Goal: Information Seeking & Learning: Learn about a topic

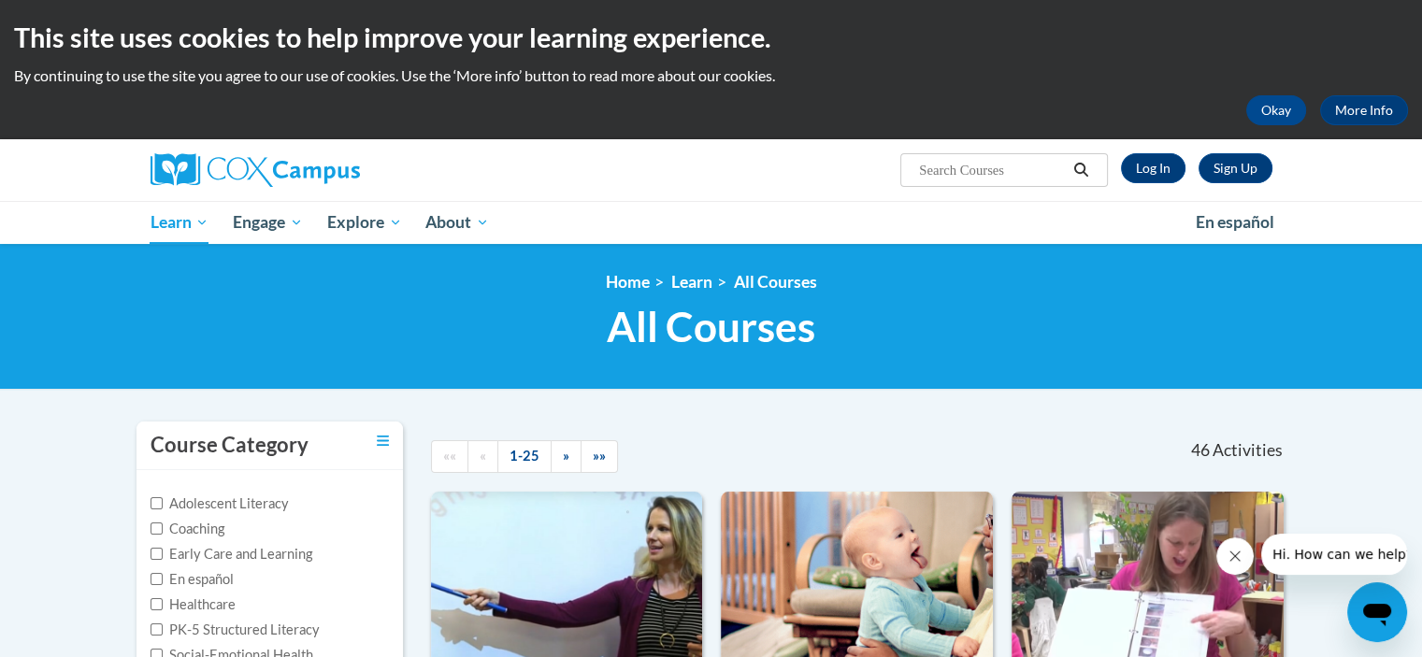
click at [952, 179] on input "Search..." at bounding box center [992, 170] width 150 height 22
type input "chaining"
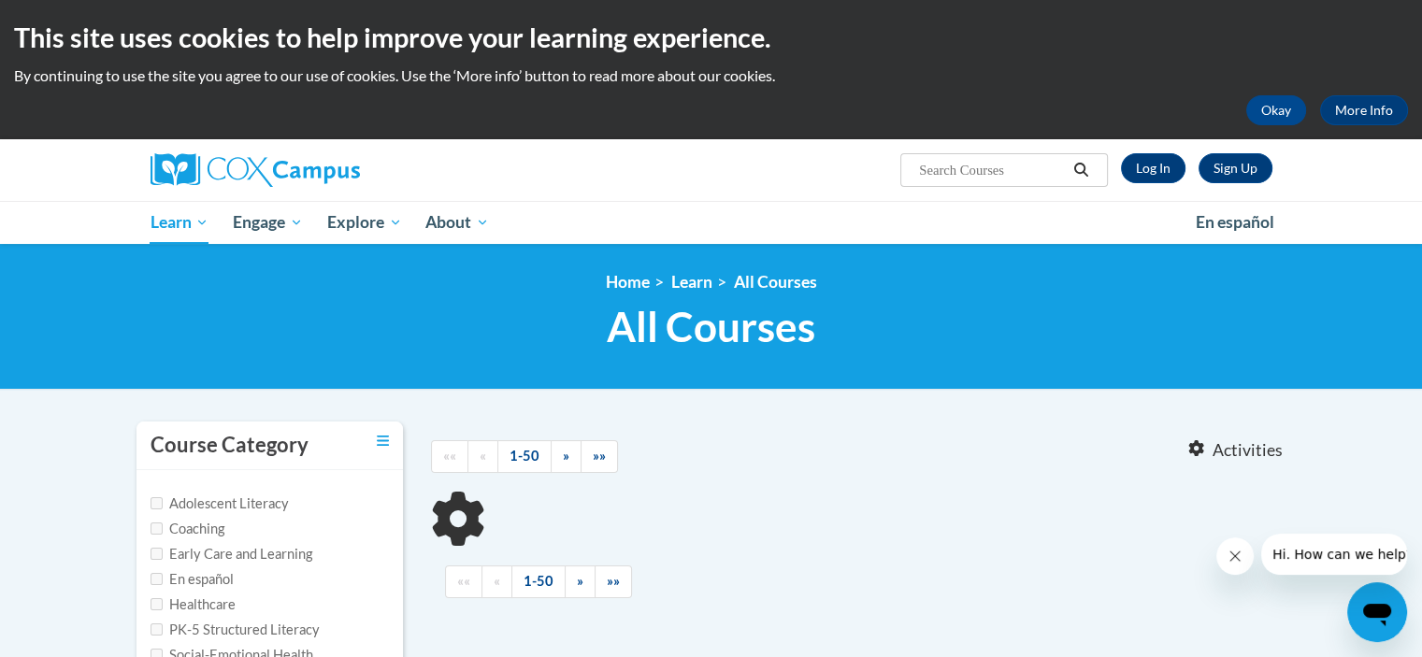
type input "chaining"
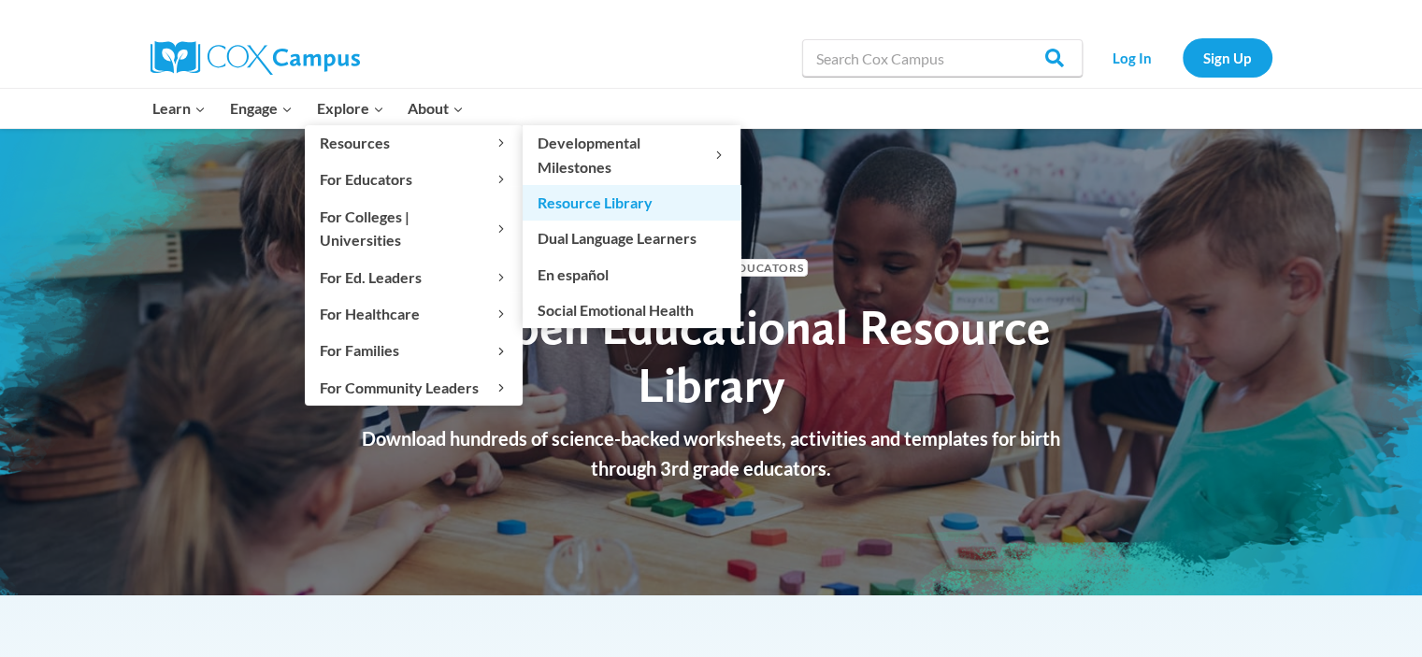
click at [607, 205] on link "Resource Library" at bounding box center [631, 203] width 218 height 36
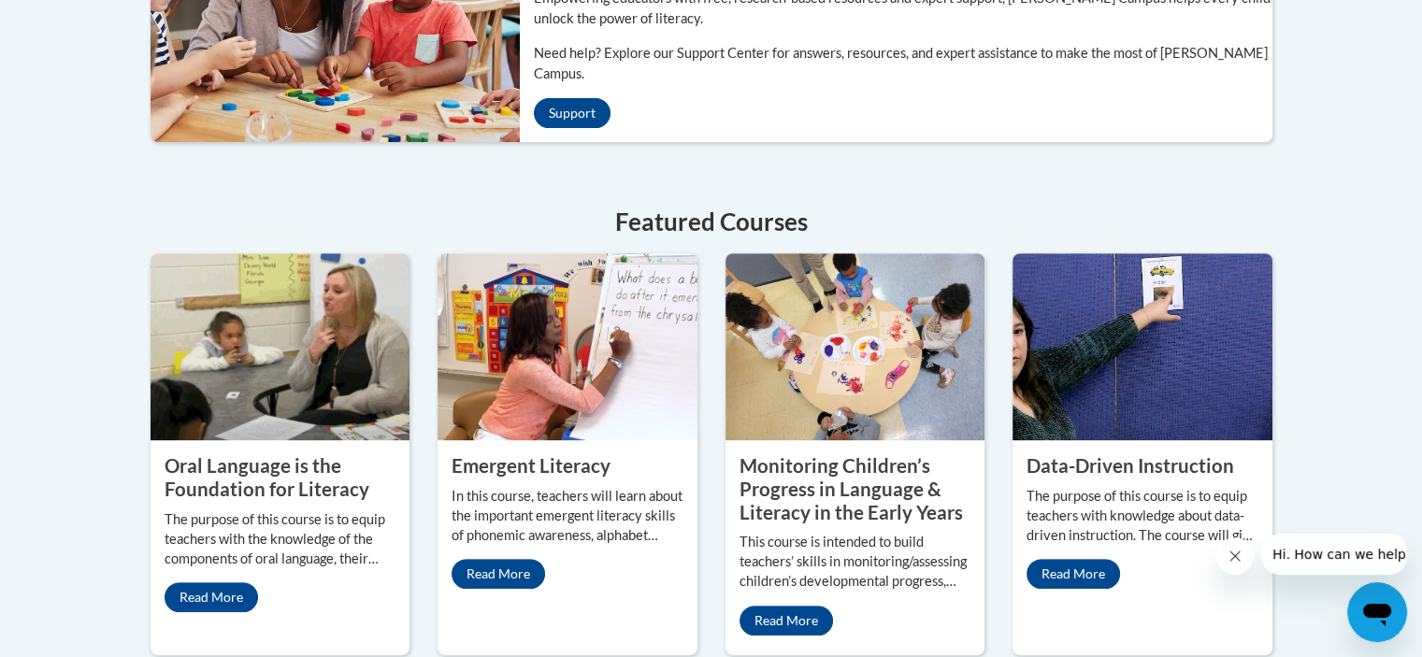
scroll to position [748, 0]
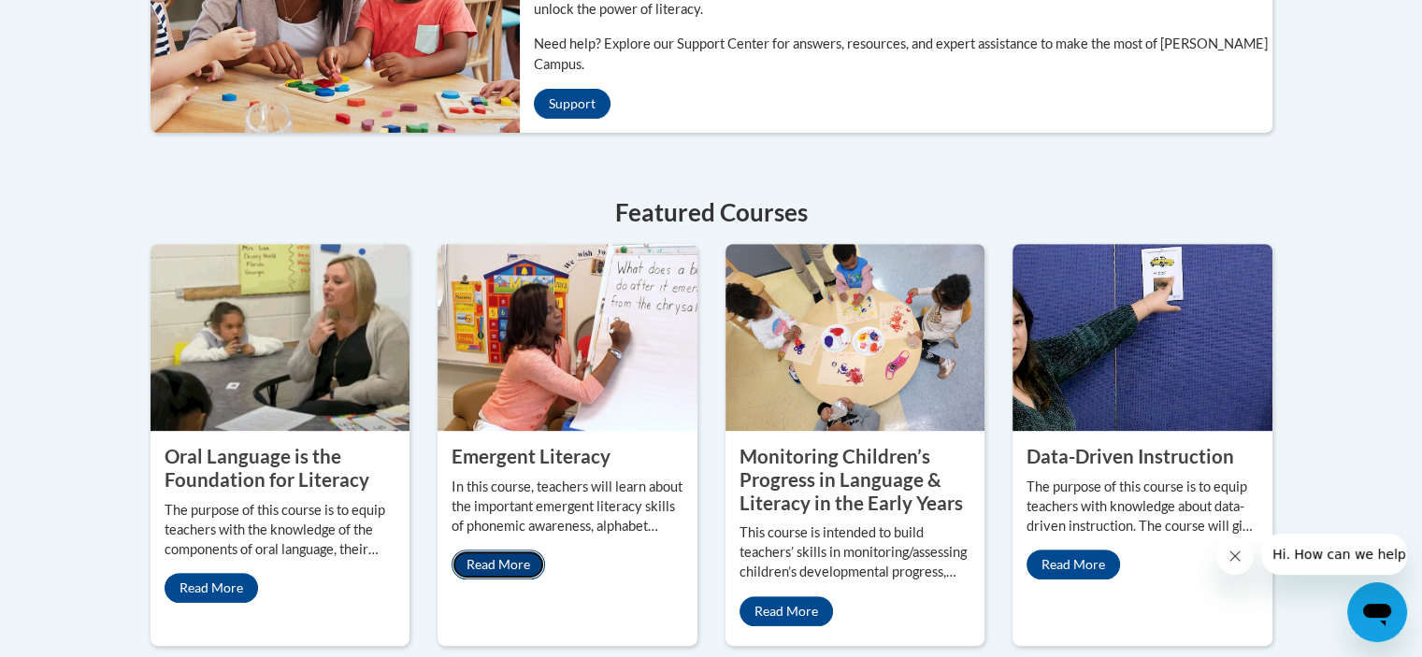
click at [494, 550] on link "Read More" at bounding box center [497, 565] width 93 height 30
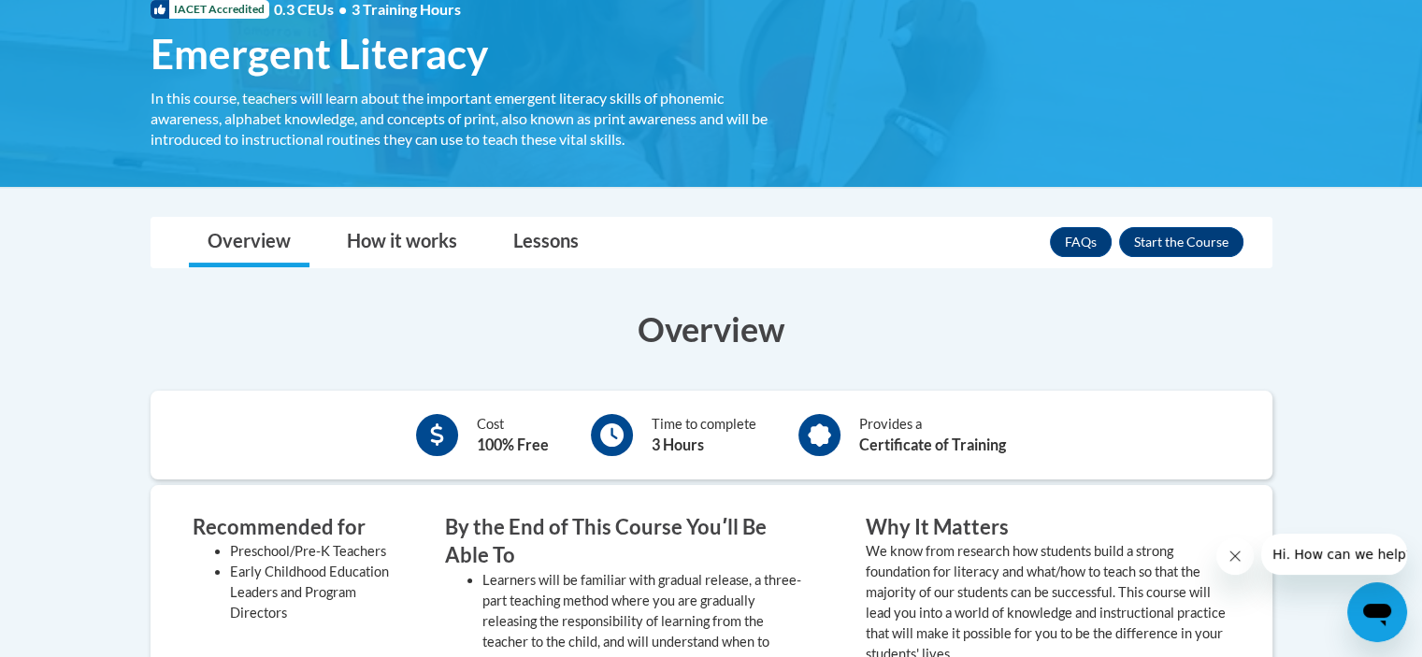
scroll to position [67, 0]
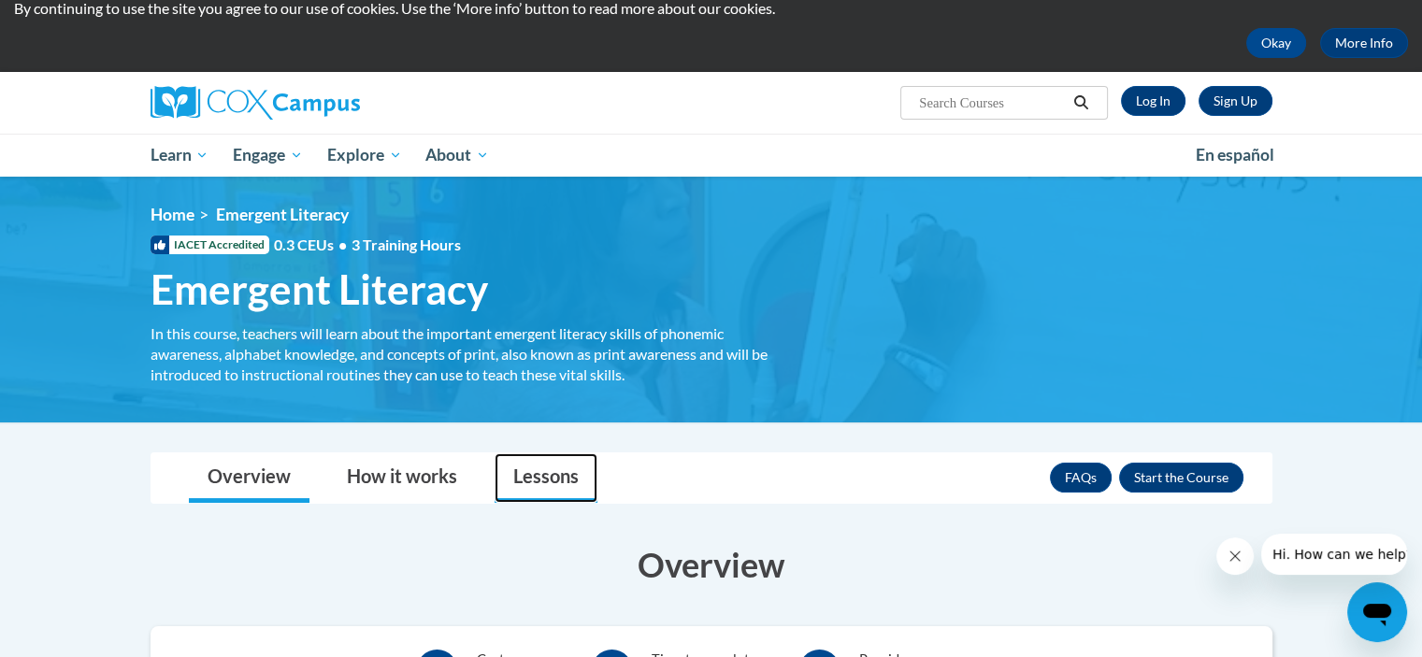
click at [533, 464] on link "Lessons" at bounding box center [545, 478] width 103 height 50
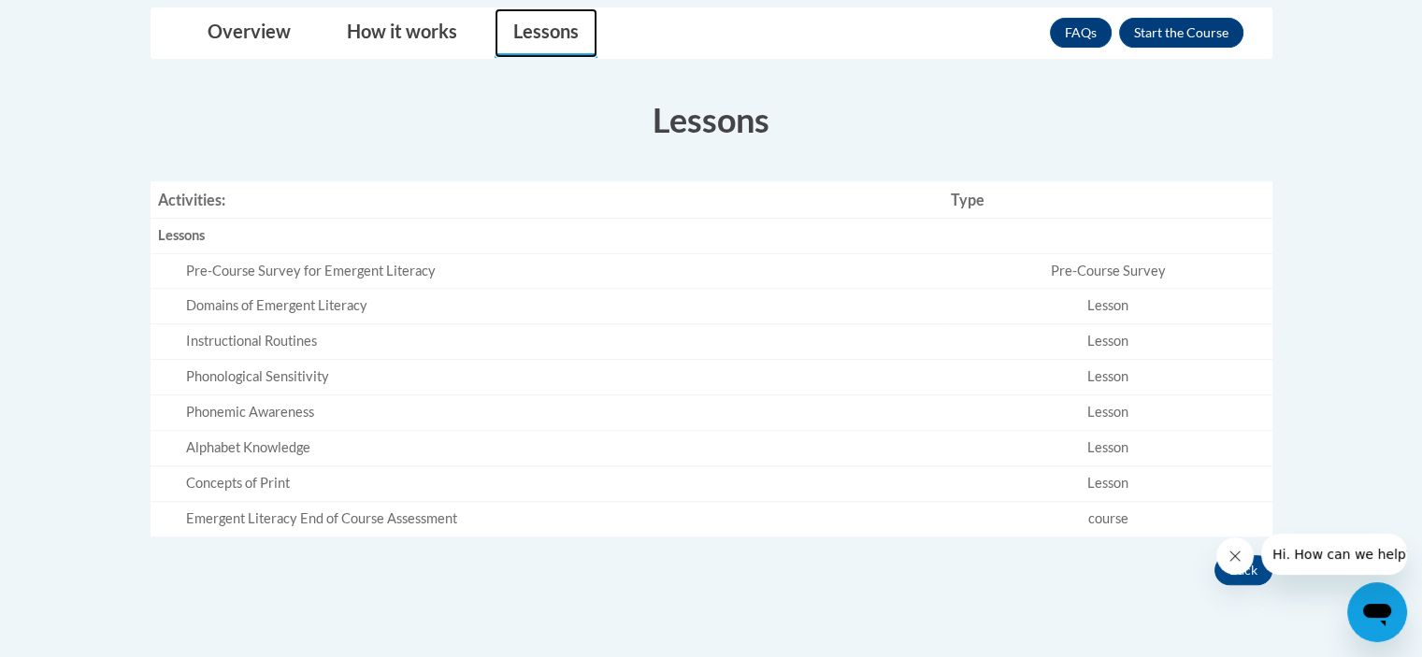
scroll to position [441, 0]
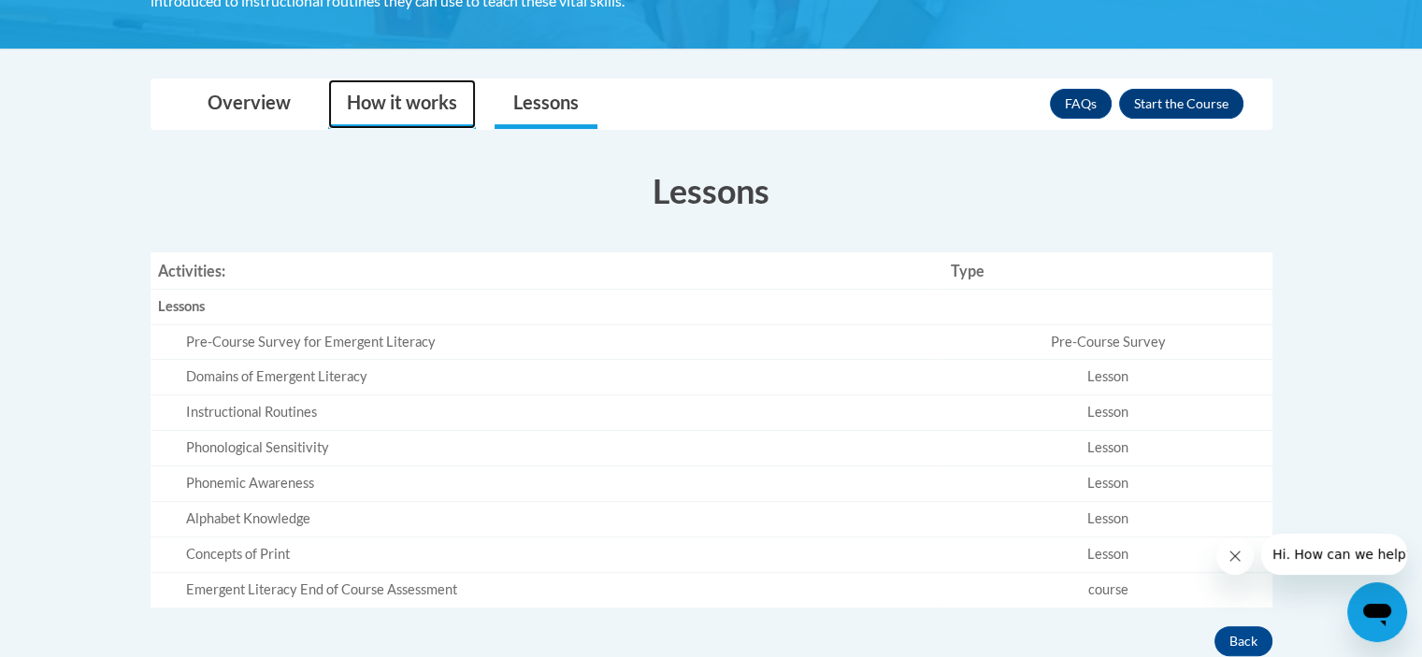
click at [399, 110] on link "How it works" at bounding box center [402, 104] width 148 height 50
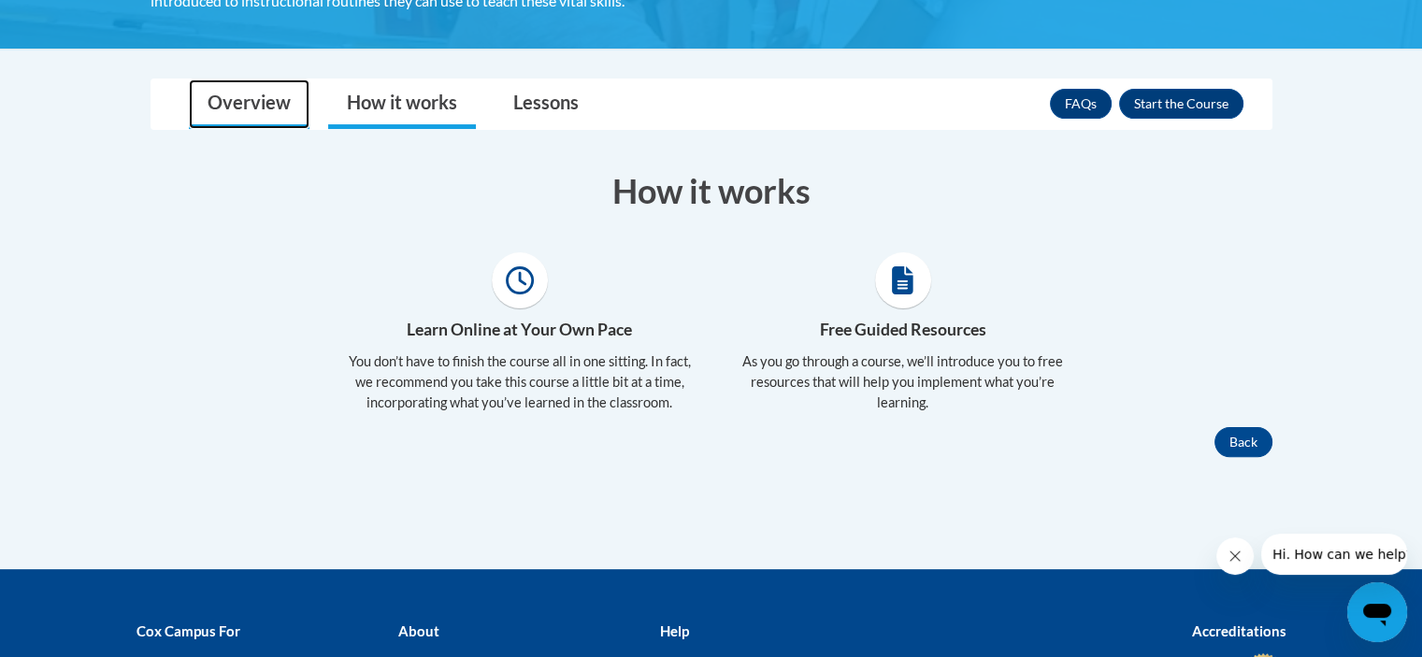
click at [221, 97] on link "Overview" at bounding box center [249, 104] width 121 height 50
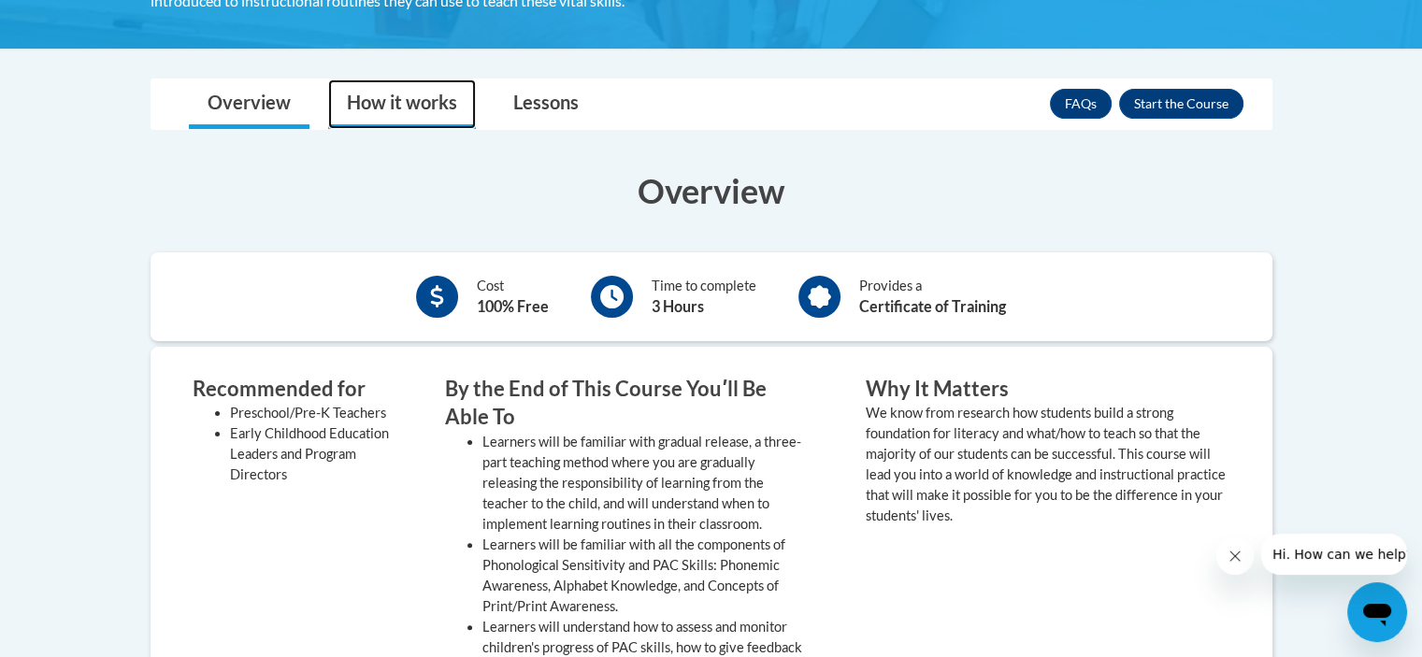
click at [350, 101] on link "How it works" at bounding box center [402, 104] width 148 height 50
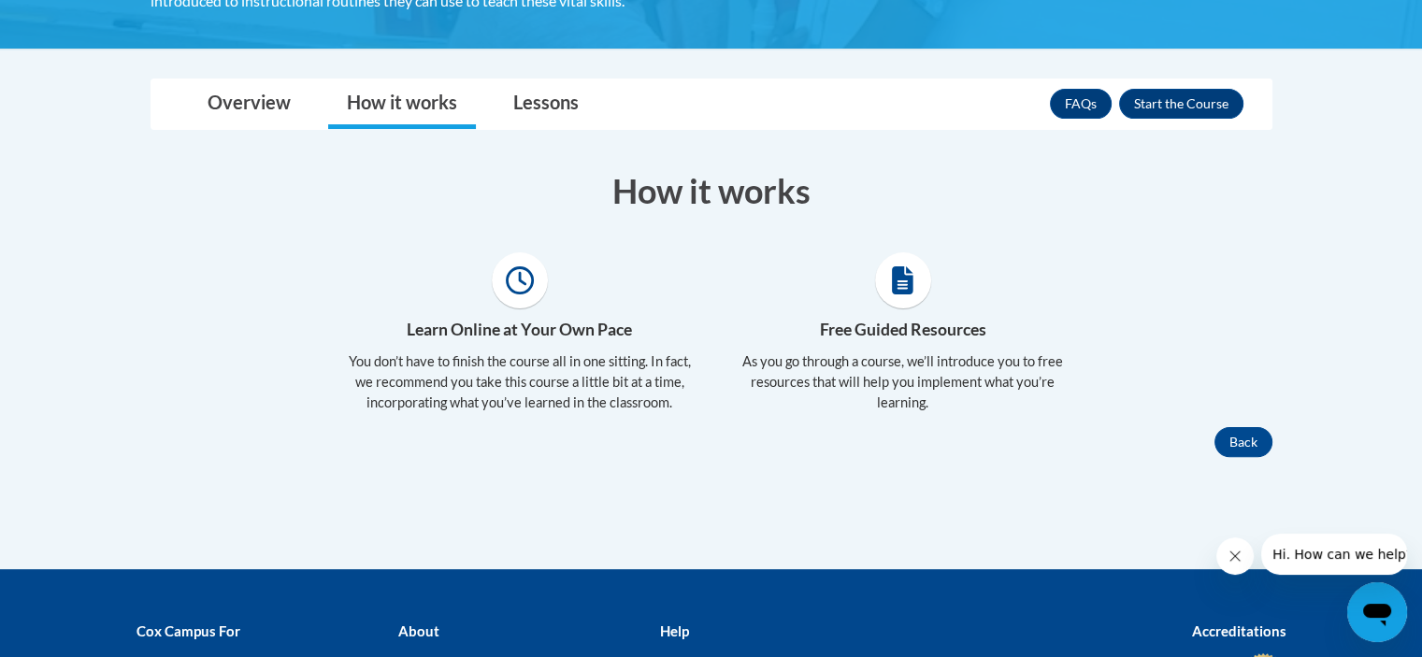
click at [909, 270] on icon at bounding box center [902, 280] width 21 height 28
click at [556, 107] on link "Lessons" at bounding box center [545, 104] width 103 height 50
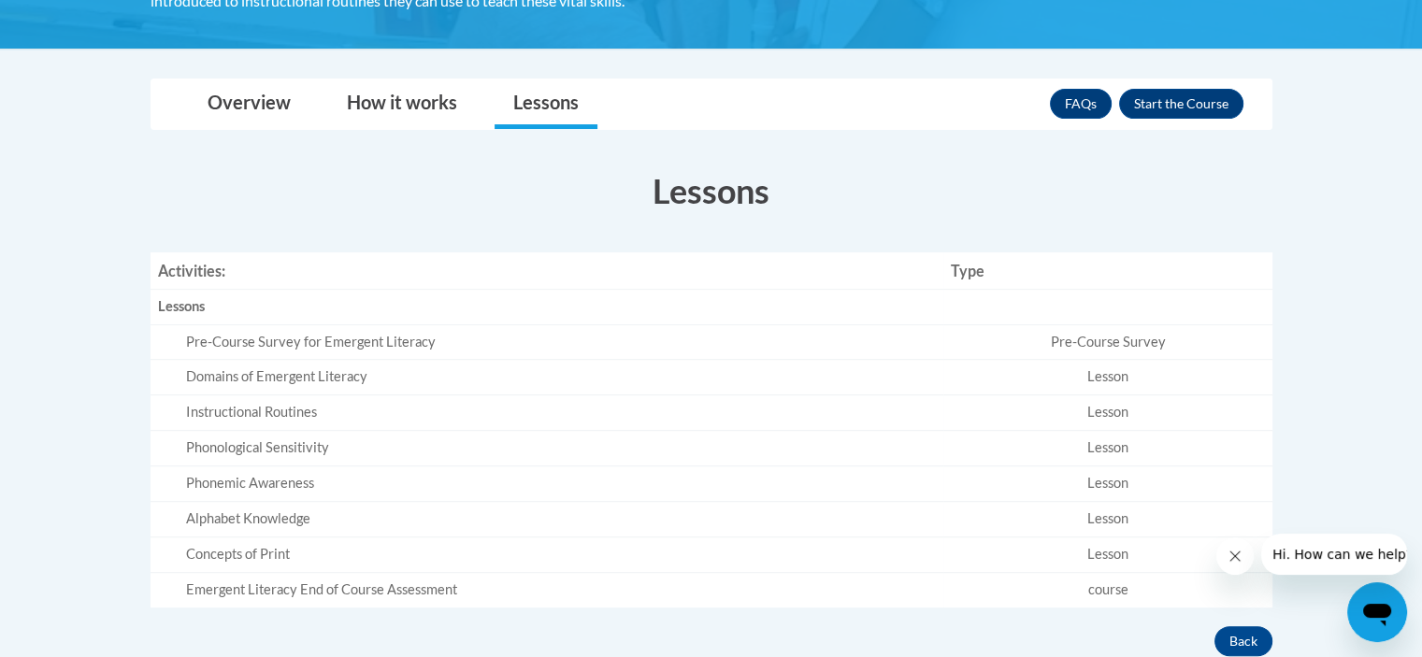
click at [138, 100] on div "Toggle navigation Overview How it works Lessons Resources FAQs Enroll Overview …" at bounding box center [711, 368] width 1150 height 578
click at [243, 108] on link "Overview" at bounding box center [249, 104] width 121 height 50
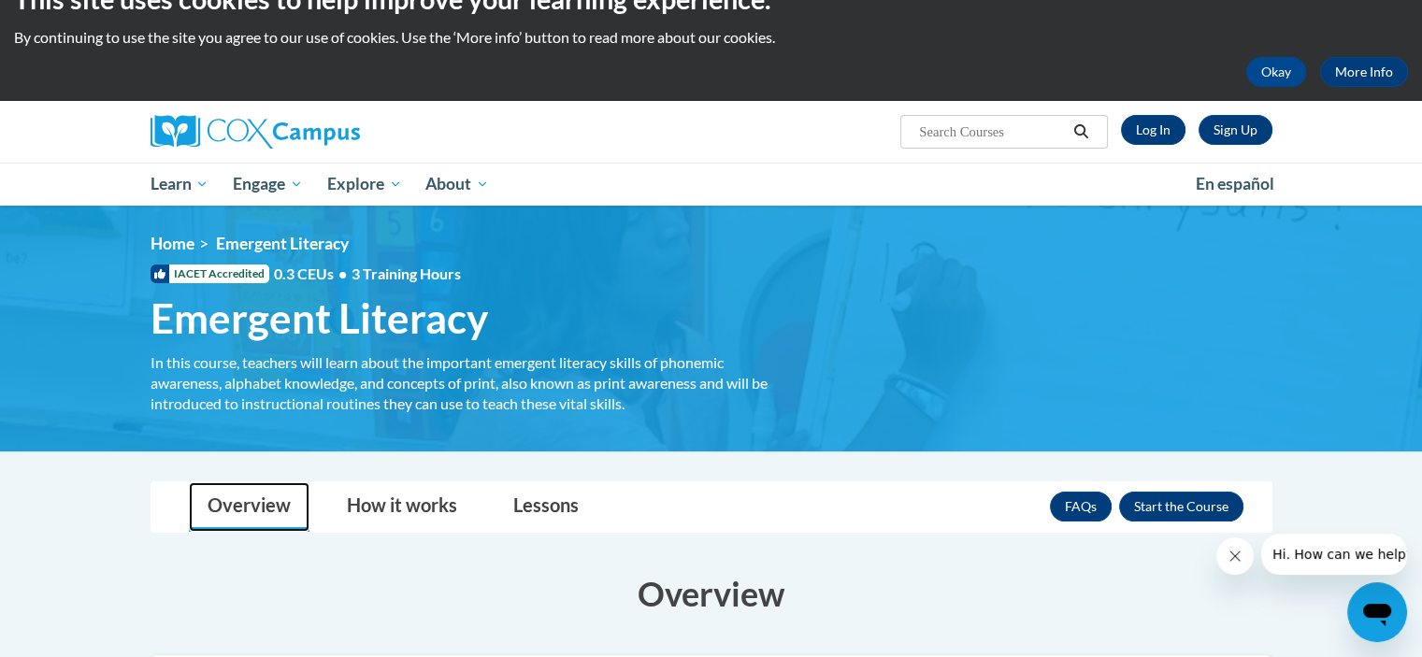
scroll to position [0, 0]
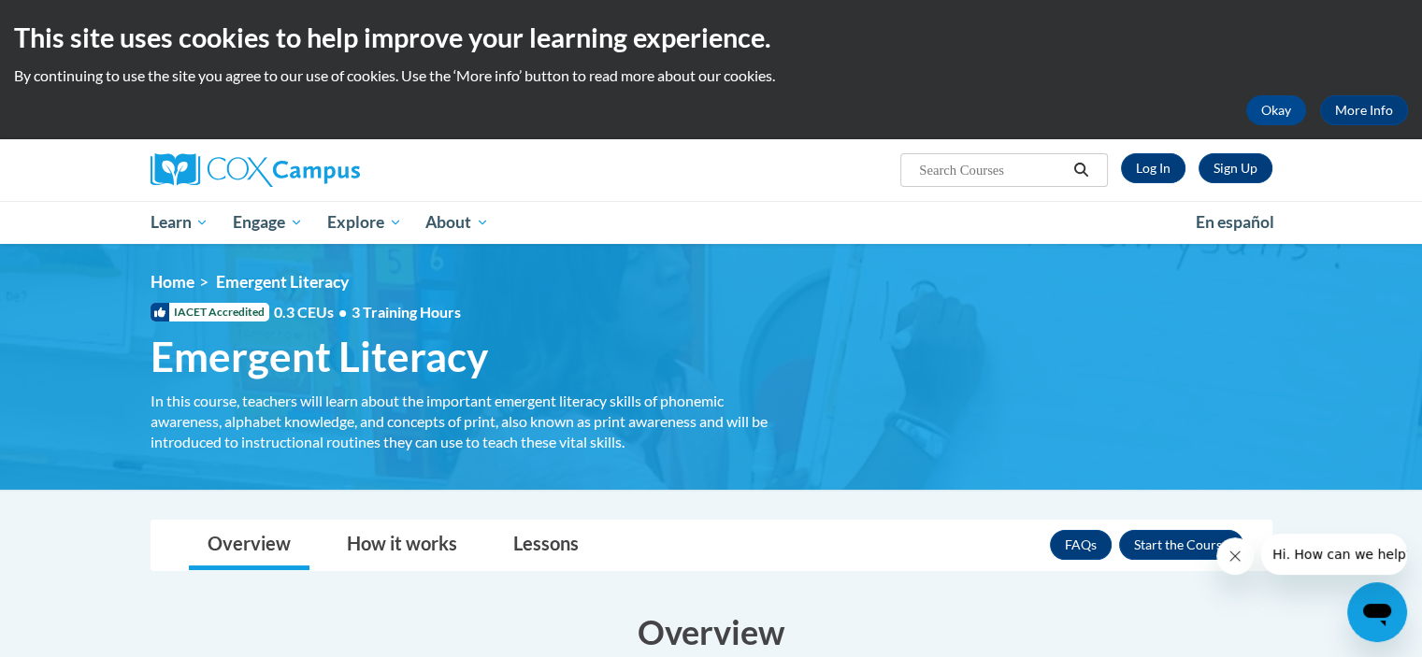
click at [953, 164] on input "Search..." at bounding box center [992, 170] width 150 height 22
type input "chaining"
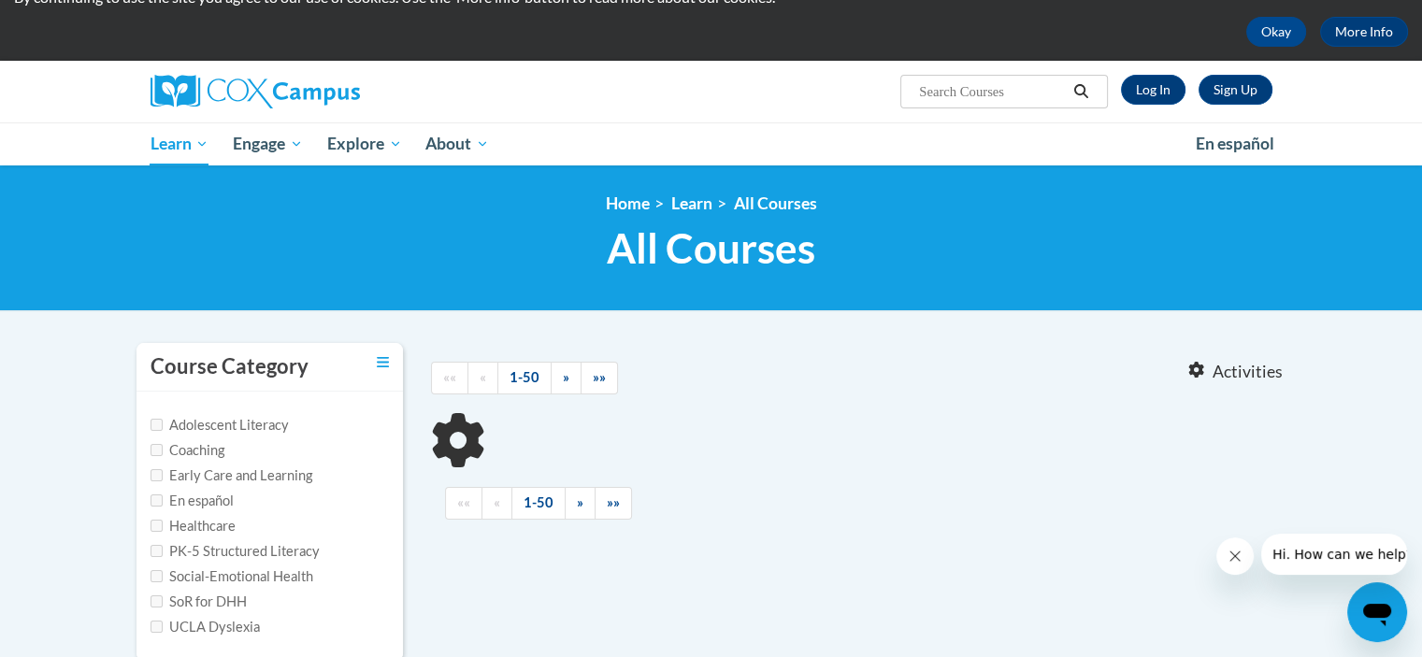
scroll to position [93, 0]
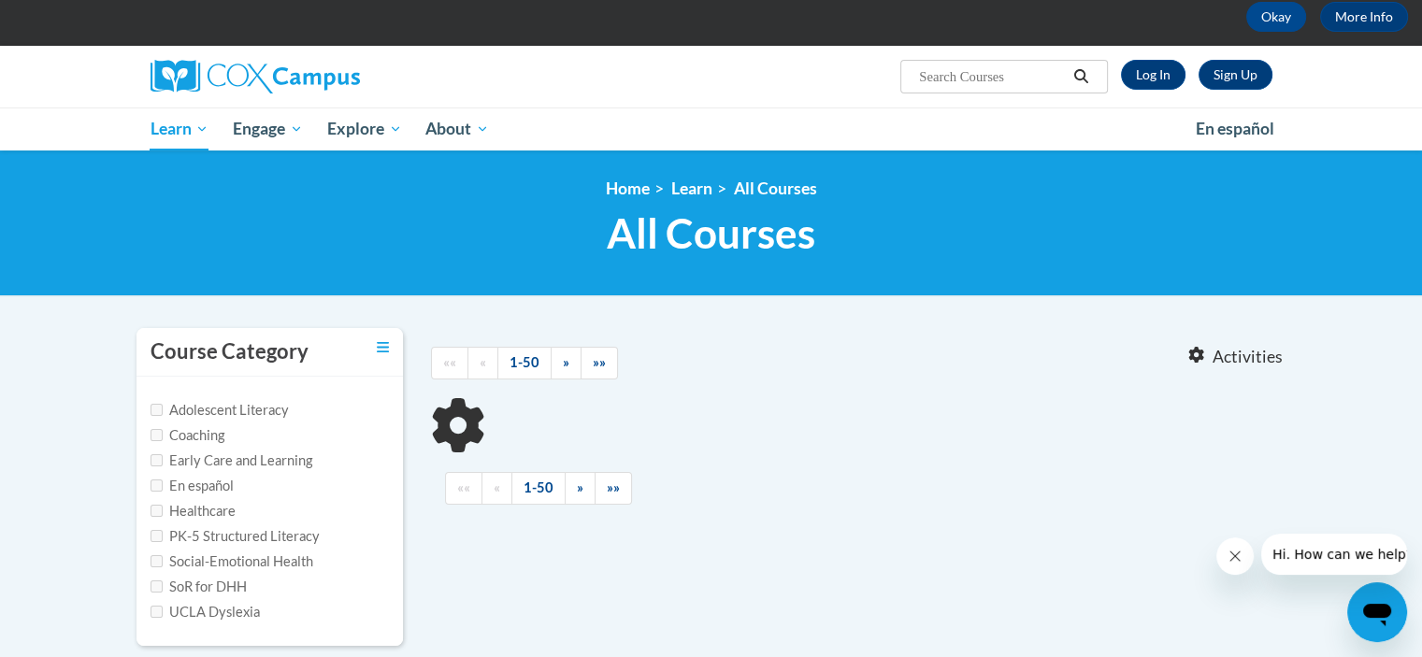
type input "chaining"
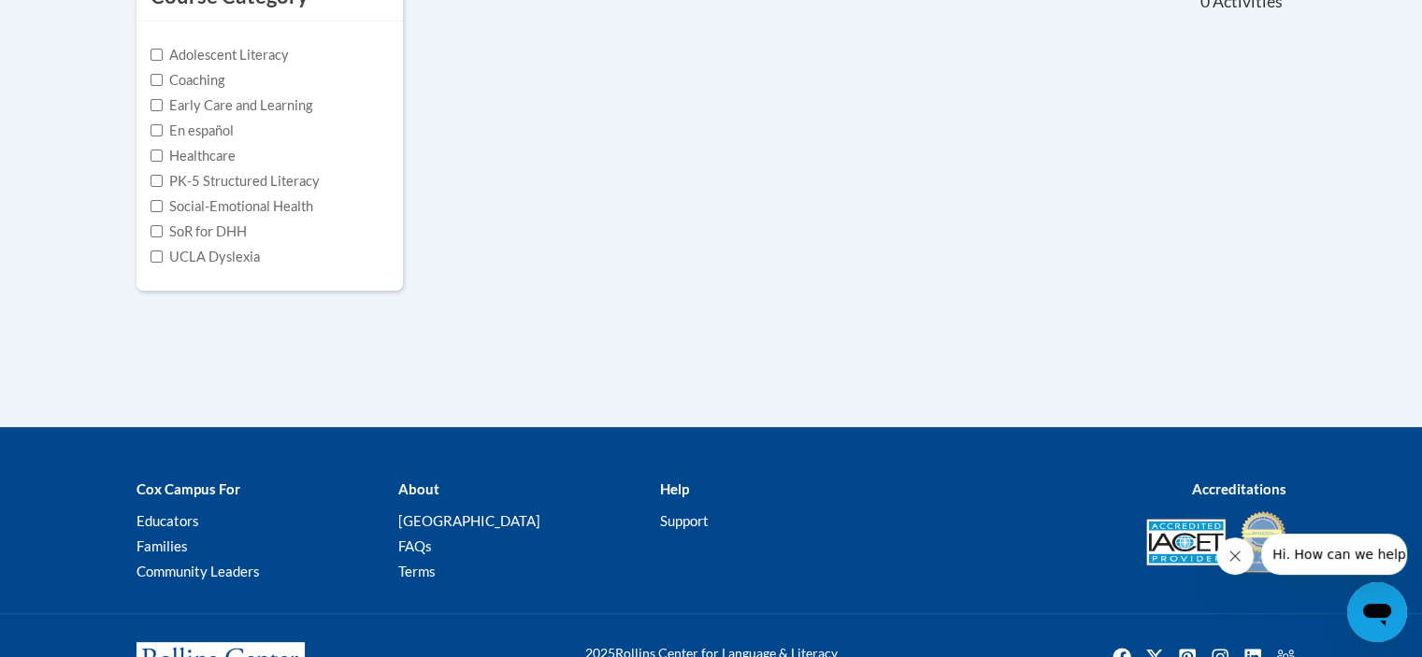
scroll to position [280, 0]
